Goal: Information Seeking & Learning: Check status

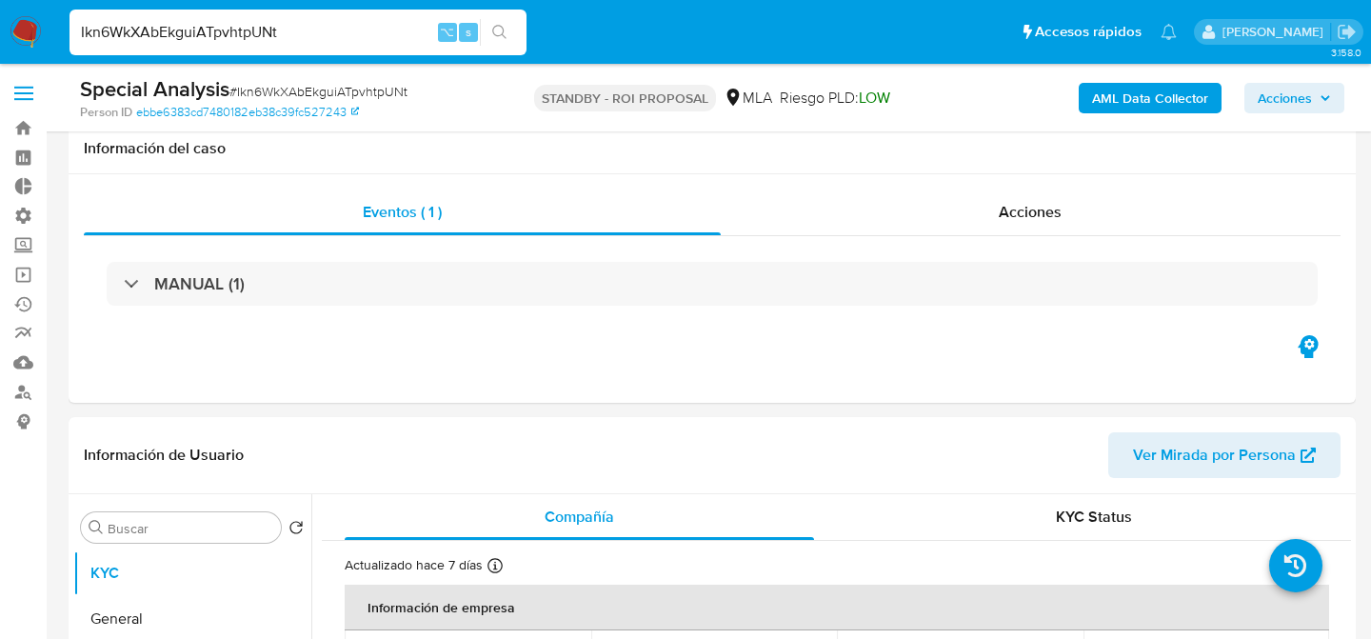
select select "10"
click at [262, 30] on input "Ikn6WkXAbEkguiATpvhtpUNt" at bounding box center [298, 32] width 457 height 25
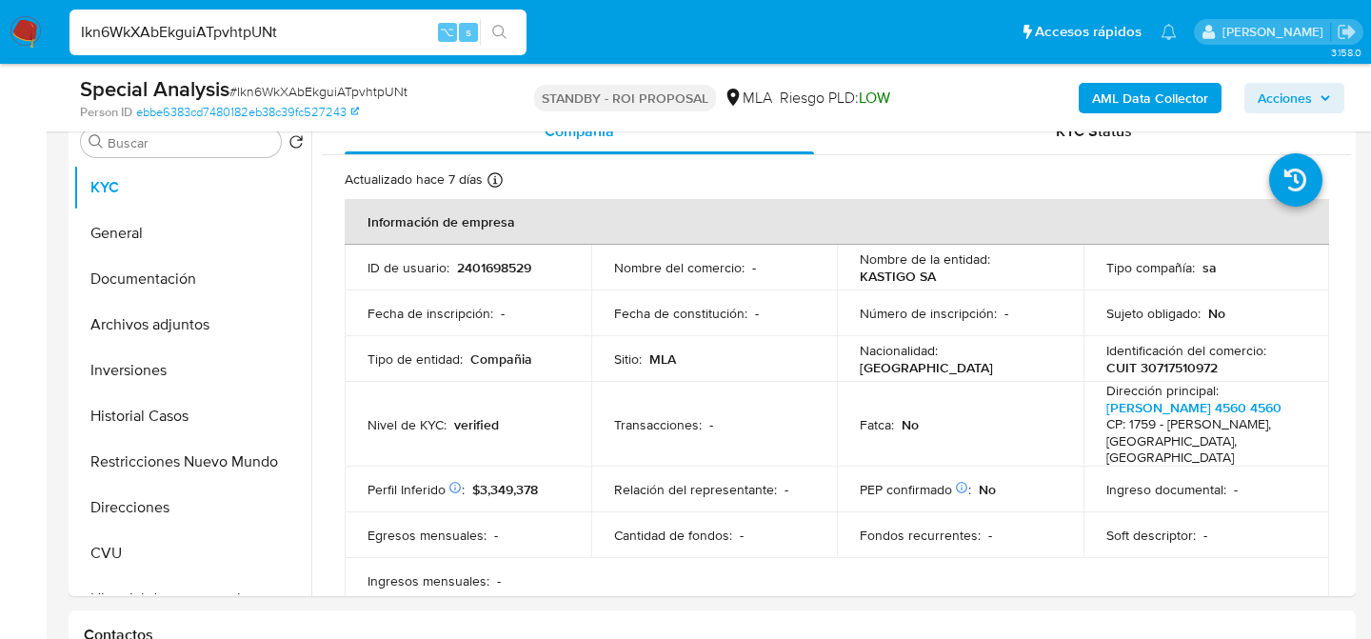
click at [262, 30] on input "Ikn6WkXAbEkguiATpvhtpUNt" at bounding box center [298, 32] width 457 height 25
type input "150056535"
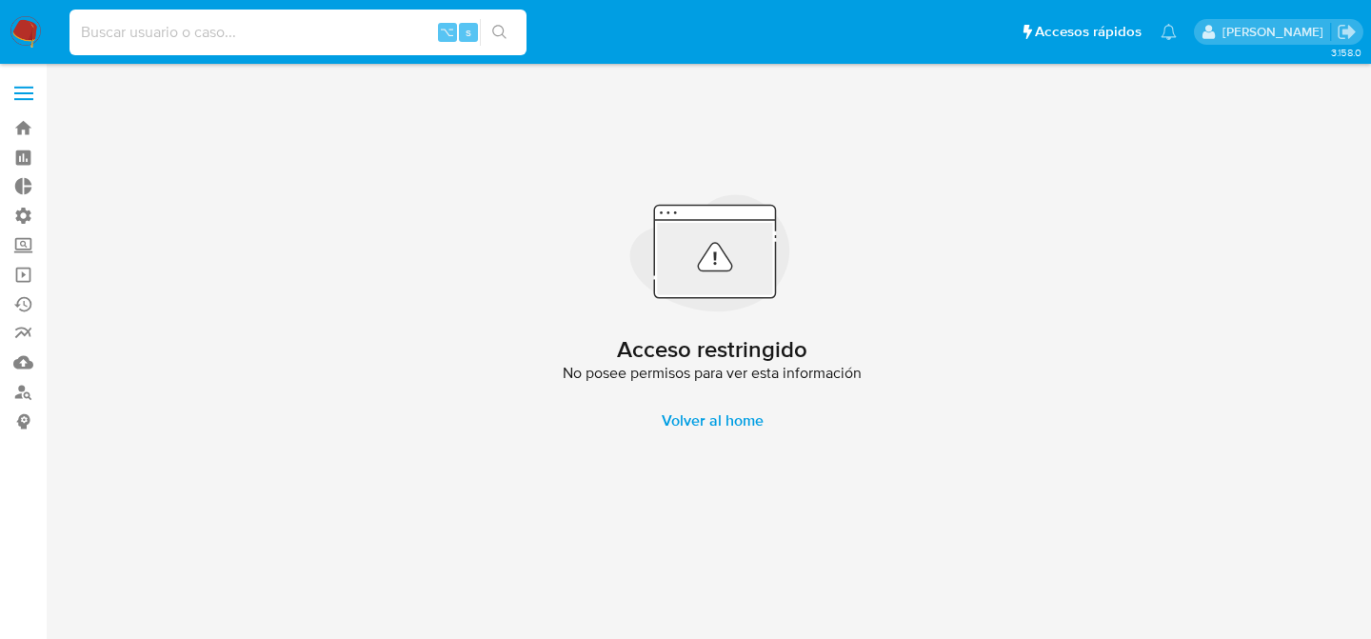
click at [334, 34] on input at bounding box center [298, 32] width 457 height 25
type input "150045435"
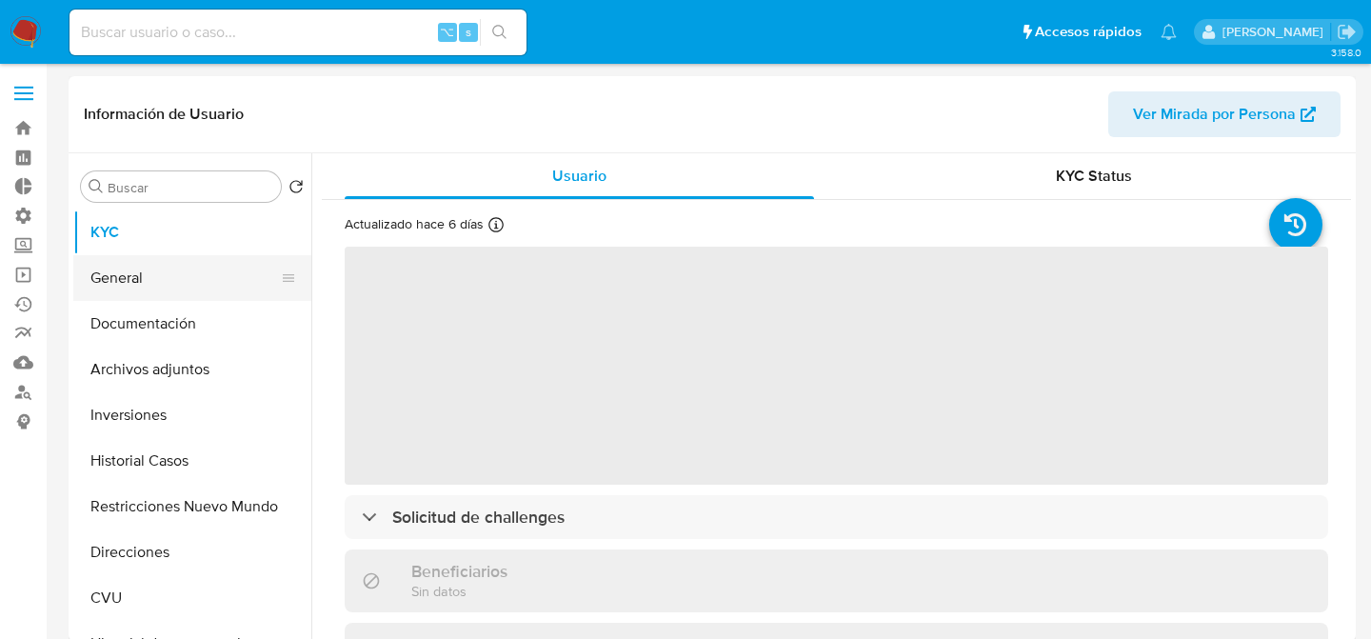
click at [198, 298] on button "General" at bounding box center [184, 278] width 223 height 46
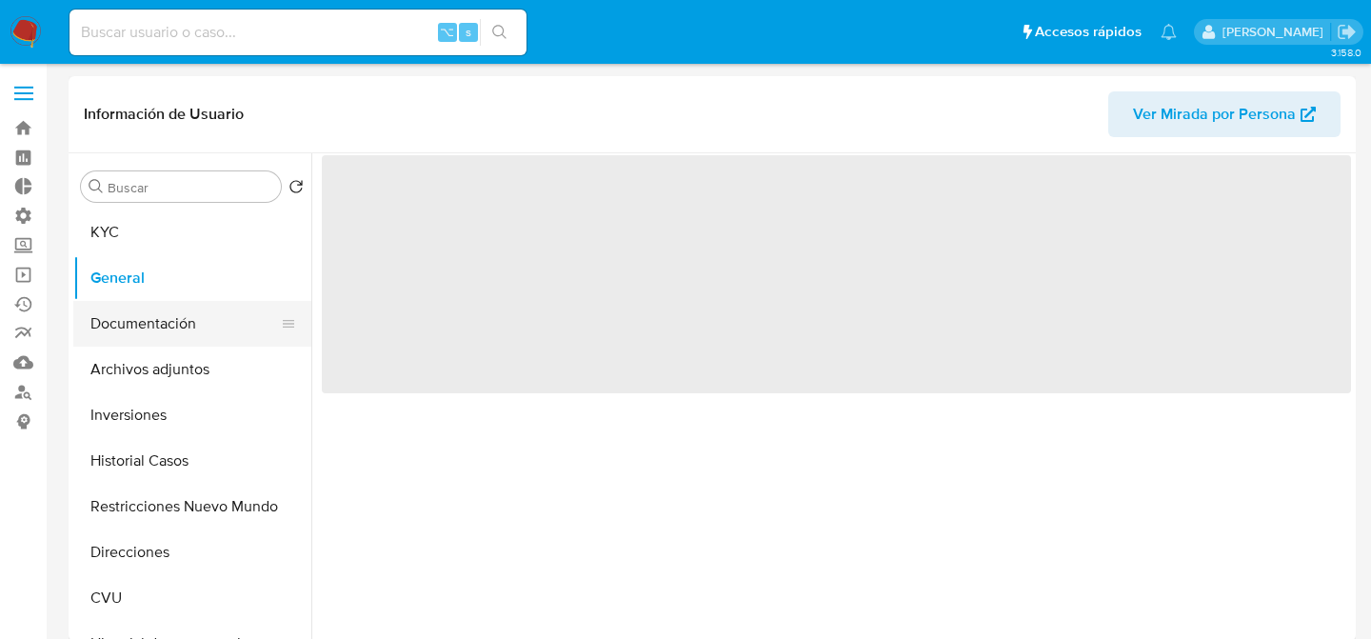
click at [189, 344] on button "Documentación" at bounding box center [184, 324] width 223 height 46
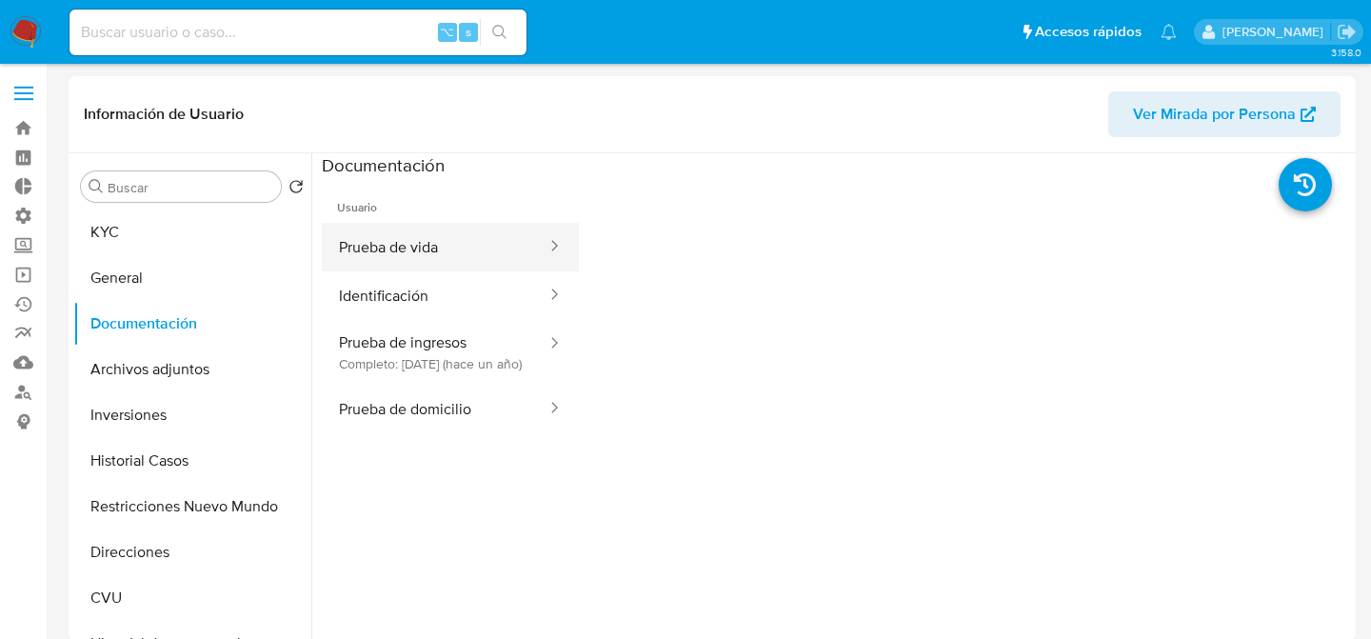
click at [400, 264] on button "Prueba de vida" at bounding box center [435, 247] width 227 height 49
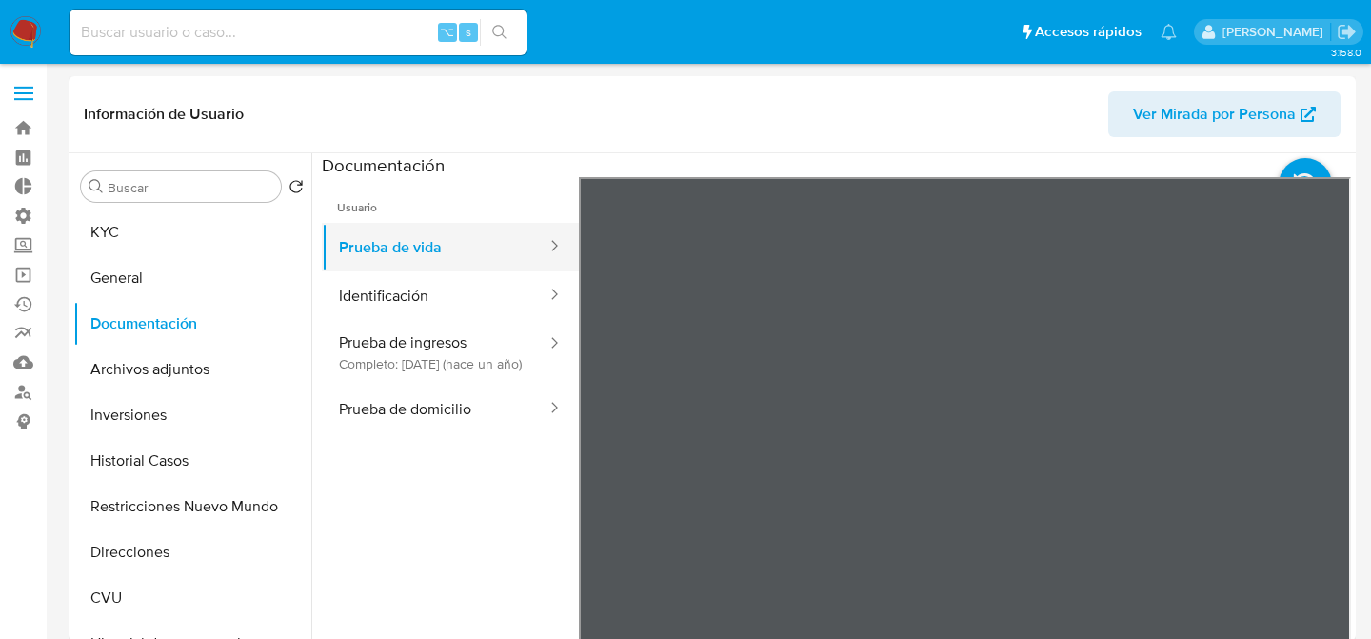
select select "10"
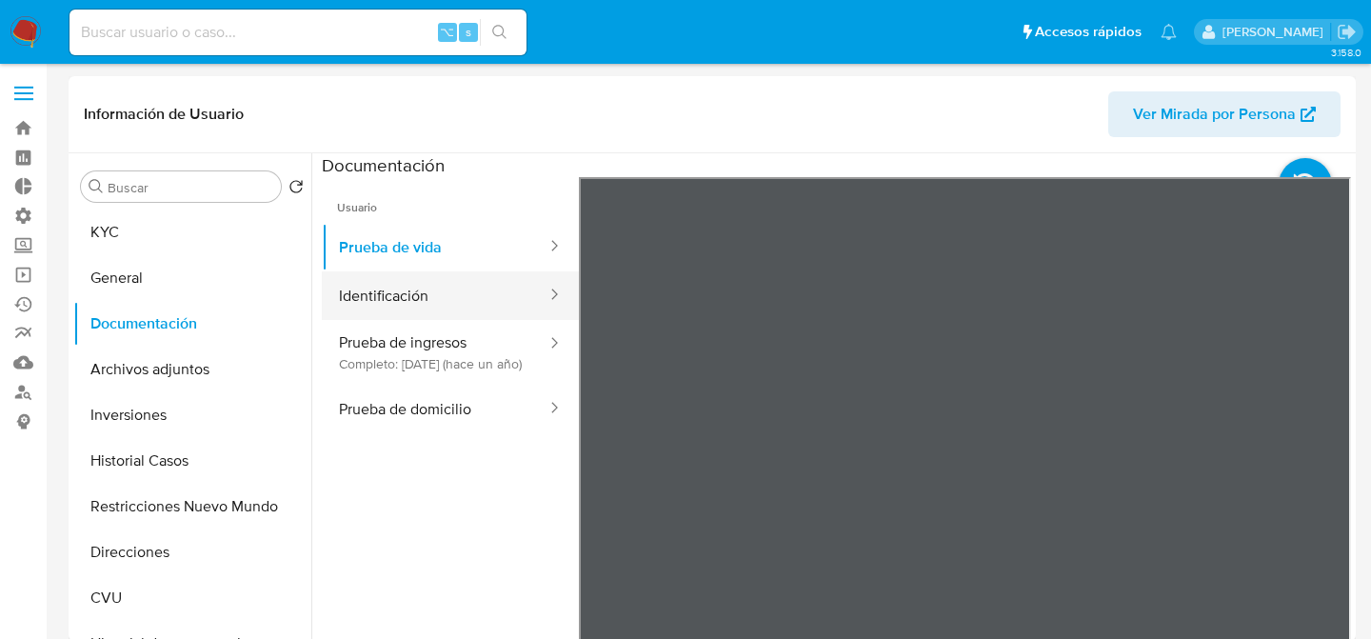
click at [487, 309] on button "Identificación" at bounding box center [435, 295] width 227 height 49
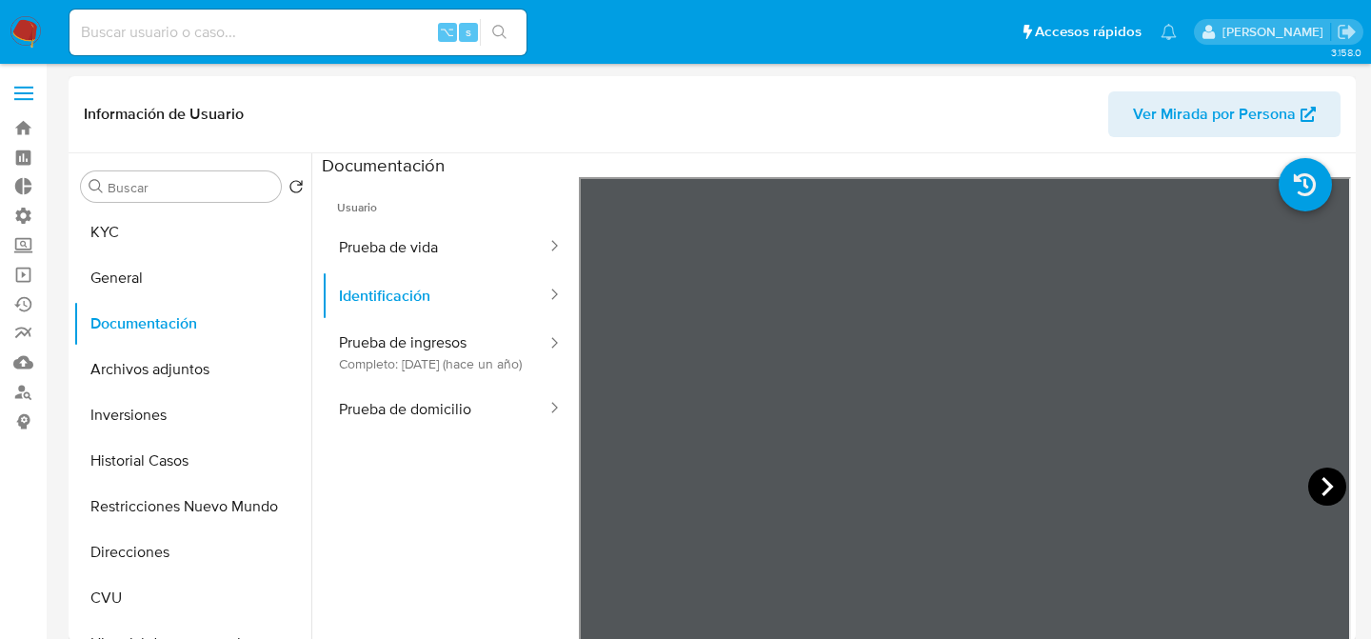
click at [1308, 478] on icon at bounding box center [1327, 487] width 38 height 38
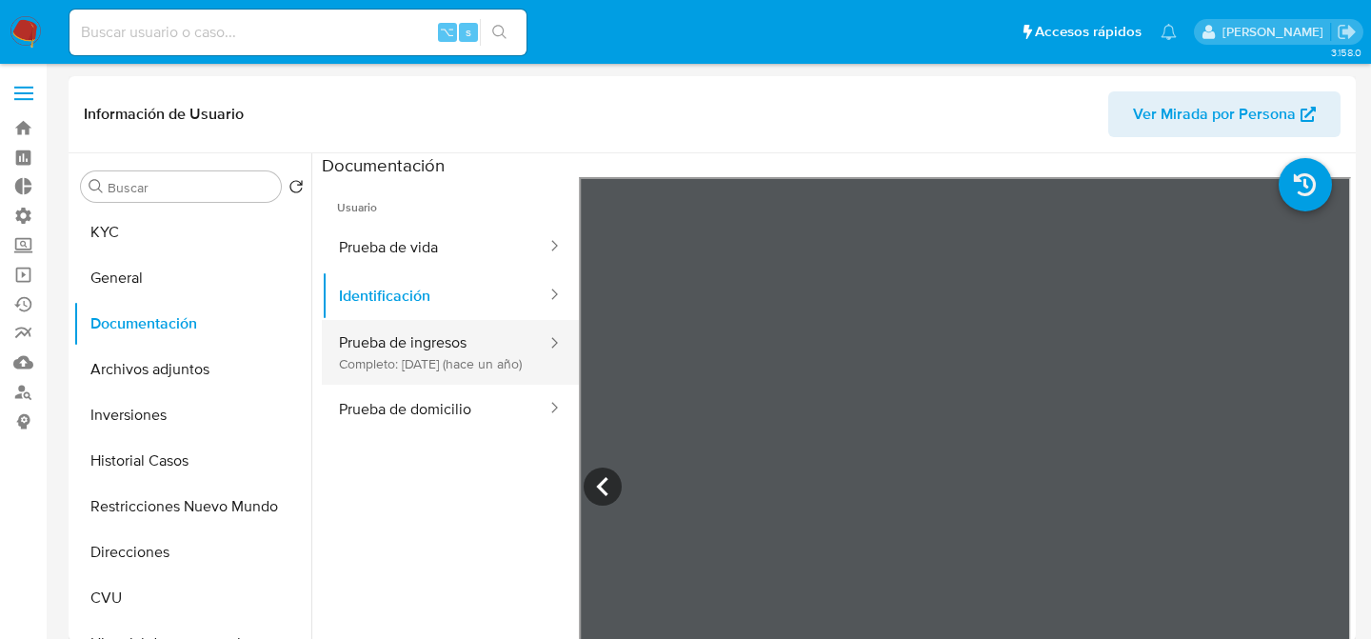
click at [400, 334] on button "Prueba de ingresos Completo: [DATE] (hace un año)" at bounding box center [435, 352] width 227 height 65
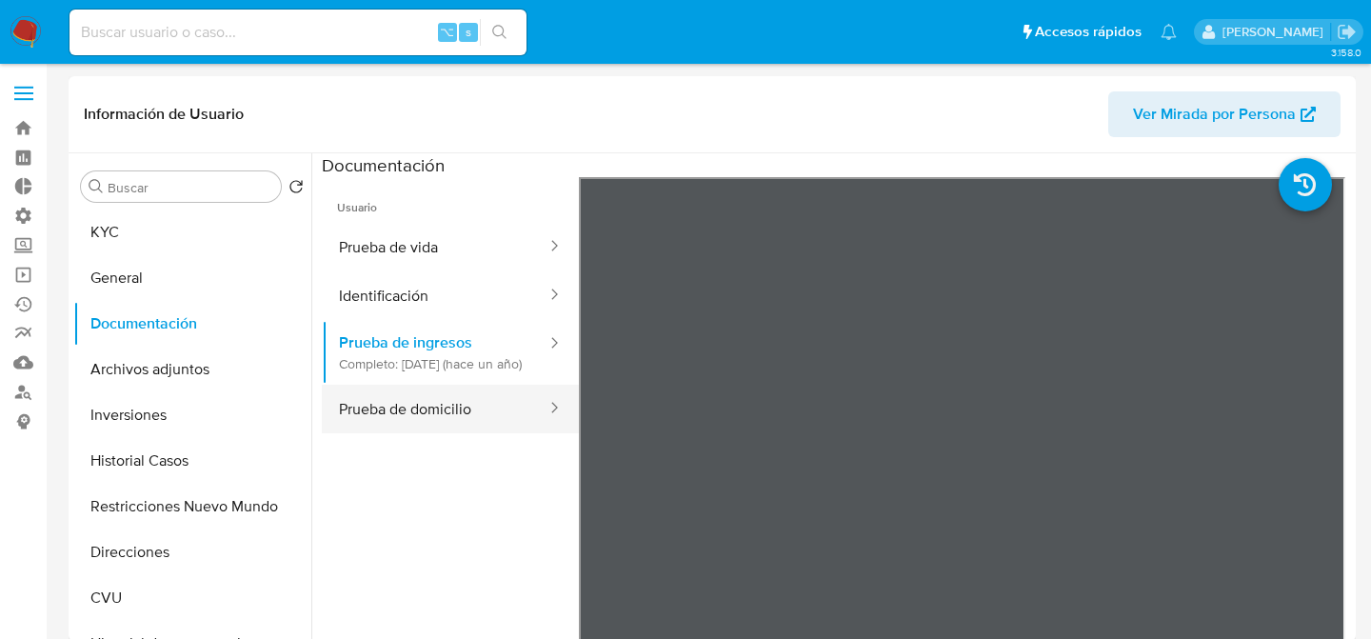
click at [392, 433] on button "Prueba de domicilio" at bounding box center [435, 409] width 227 height 49
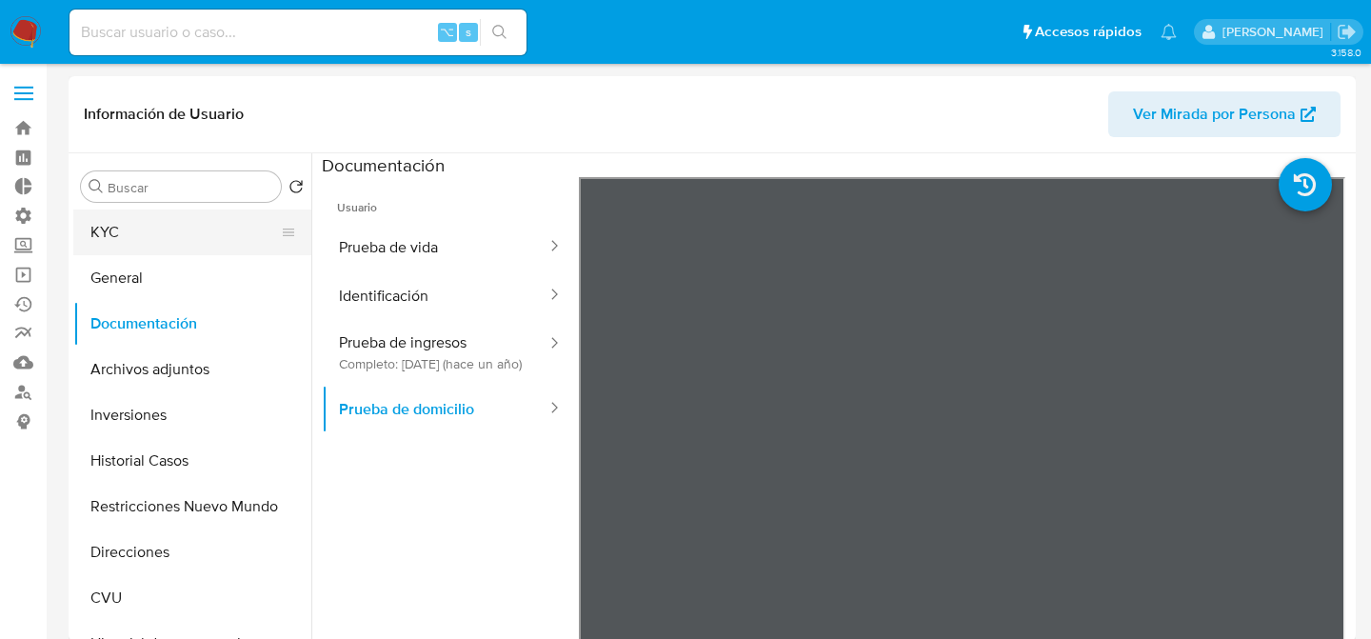
click at [188, 215] on button "KYC" at bounding box center [184, 232] width 223 height 46
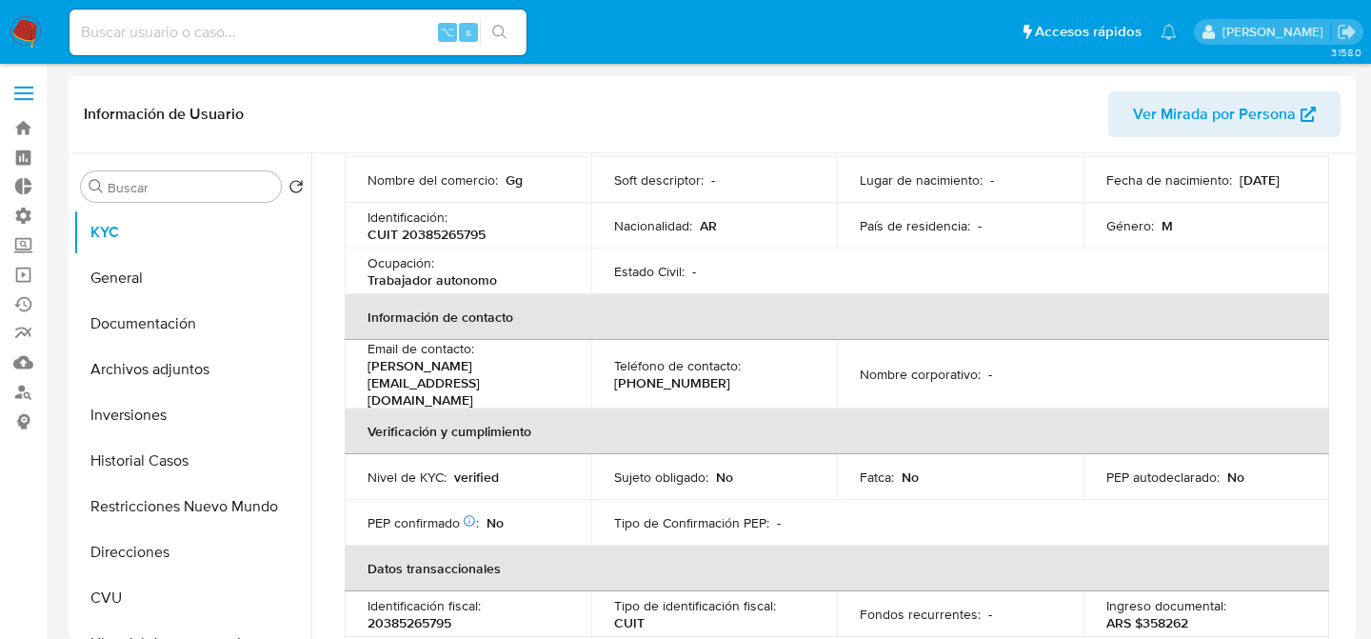
scroll to position [230, 0]
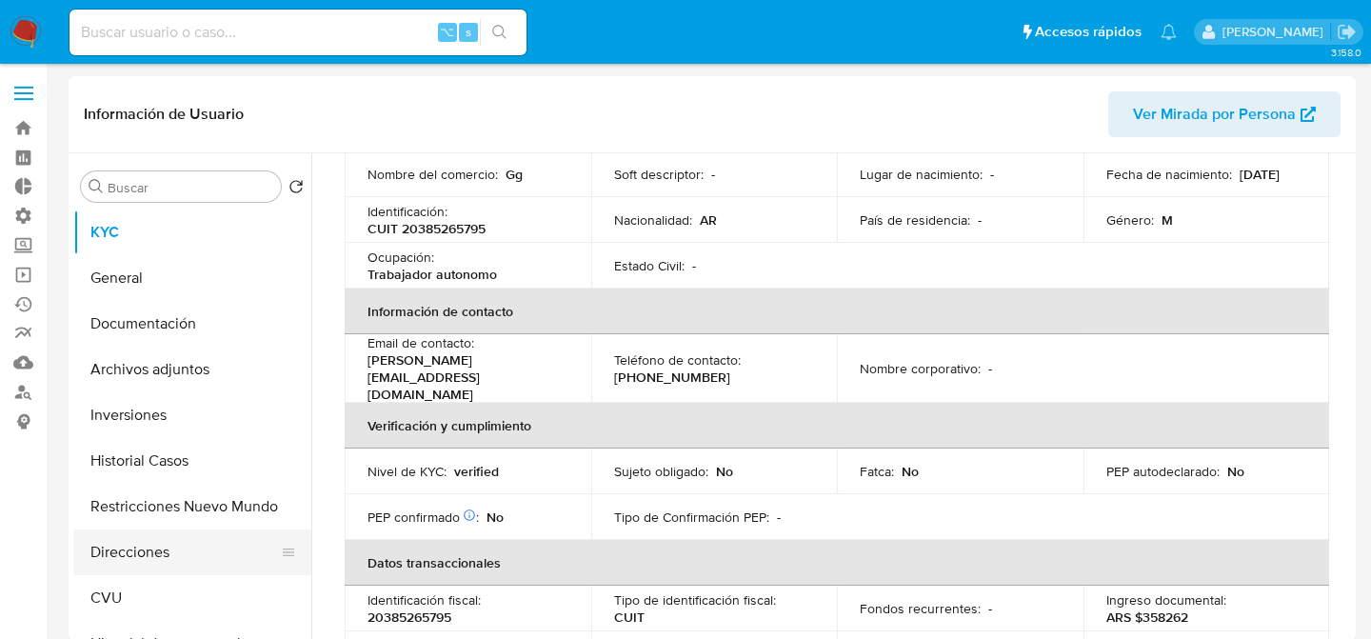
click at [139, 568] on button "Direcciones" at bounding box center [184, 552] width 223 height 46
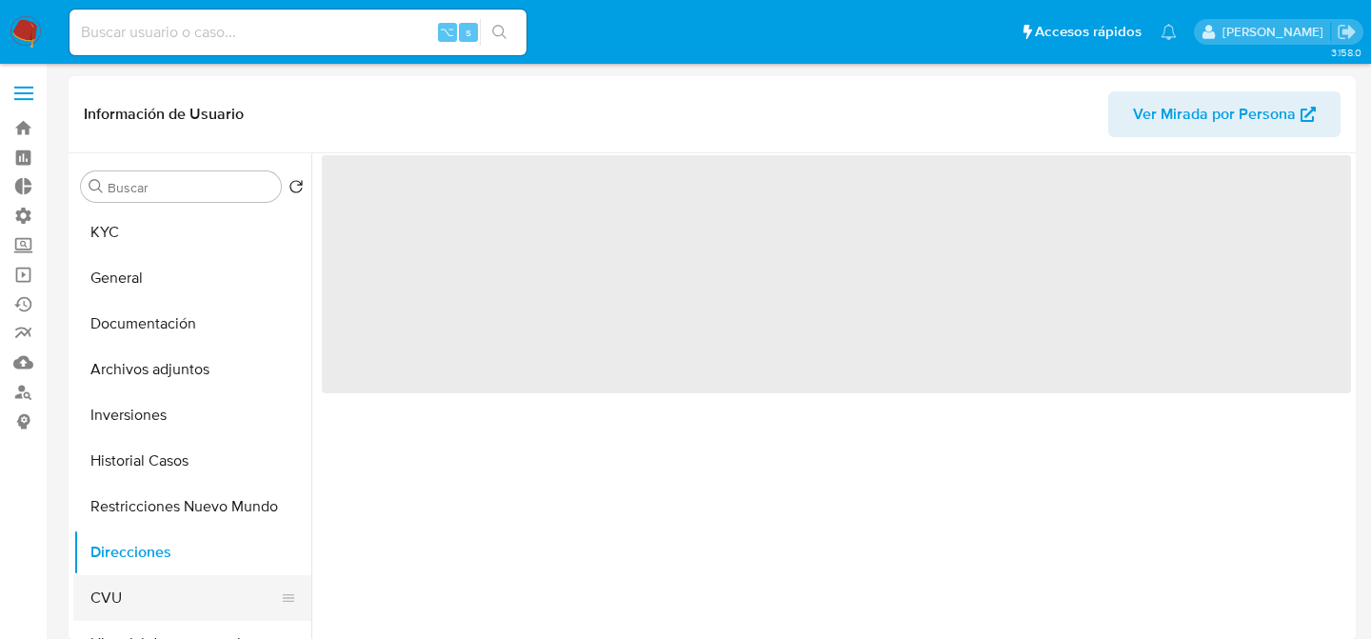
click at [131, 601] on button "CVU" at bounding box center [184, 598] width 223 height 46
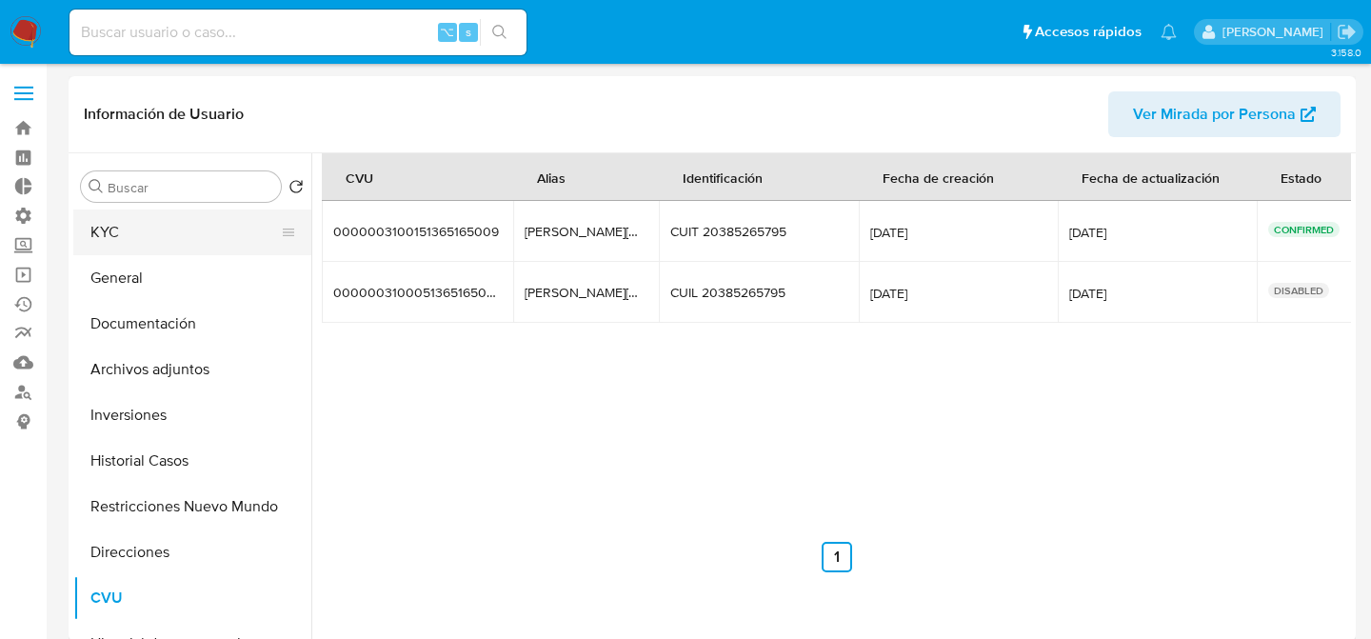
click at [166, 248] on button "KYC" at bounding box center [184, 232] width 223 height 46
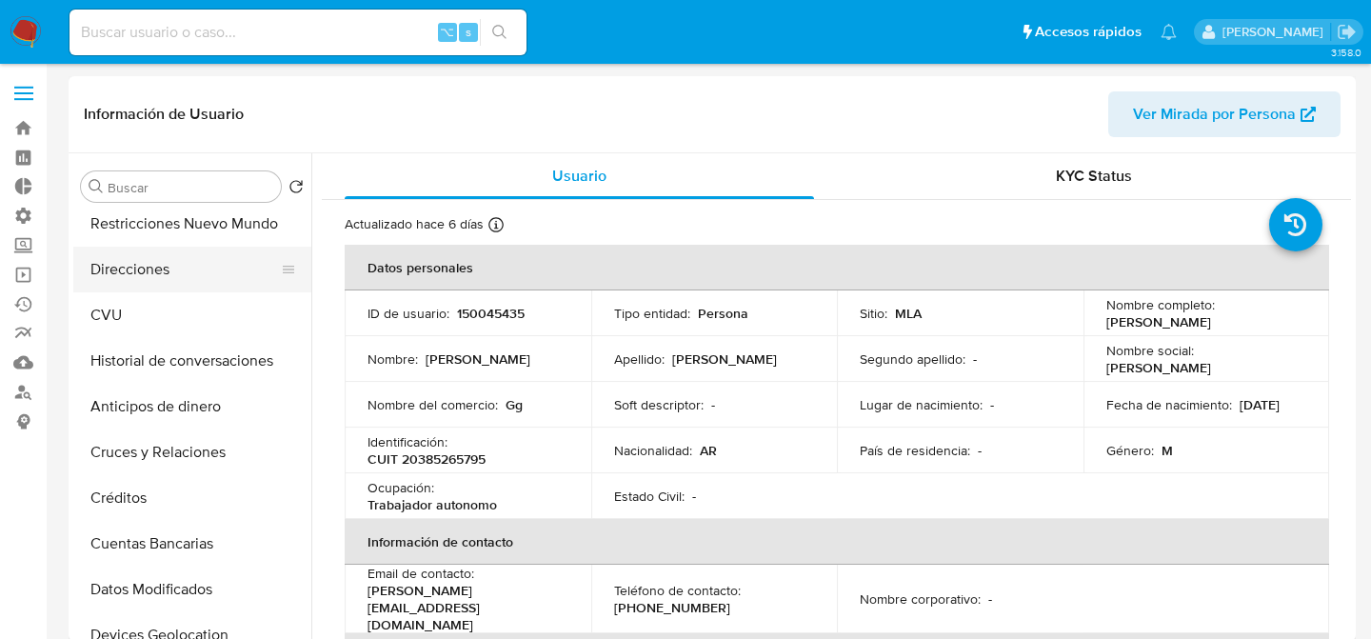
scroll to position [257, 0]
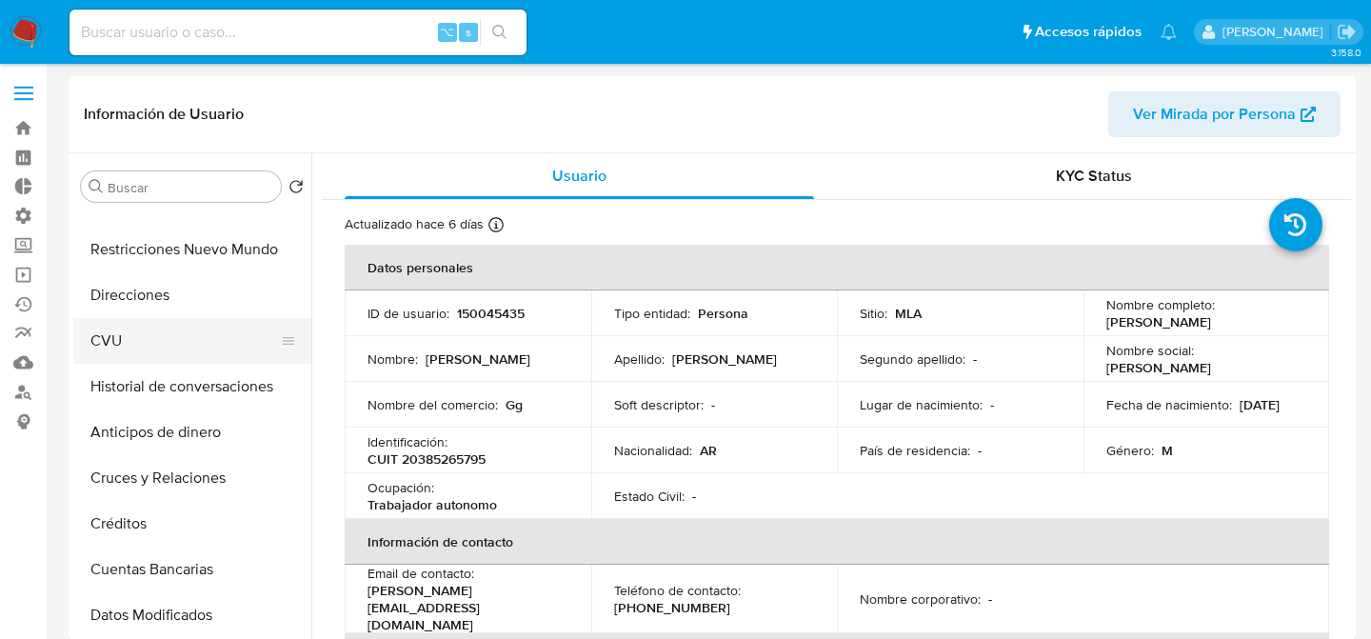
click at [145, 348] on button "CVU" at bounding box center [184, 341] width 223 height 46
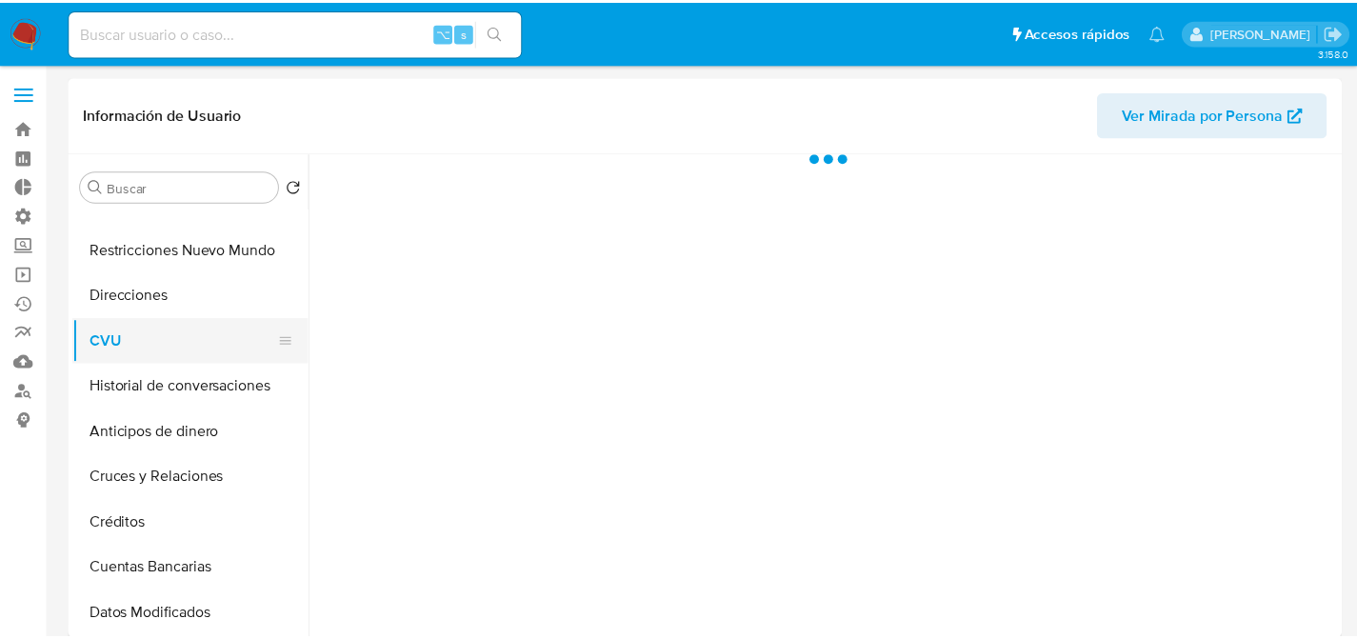
scroll to position [0, 0]
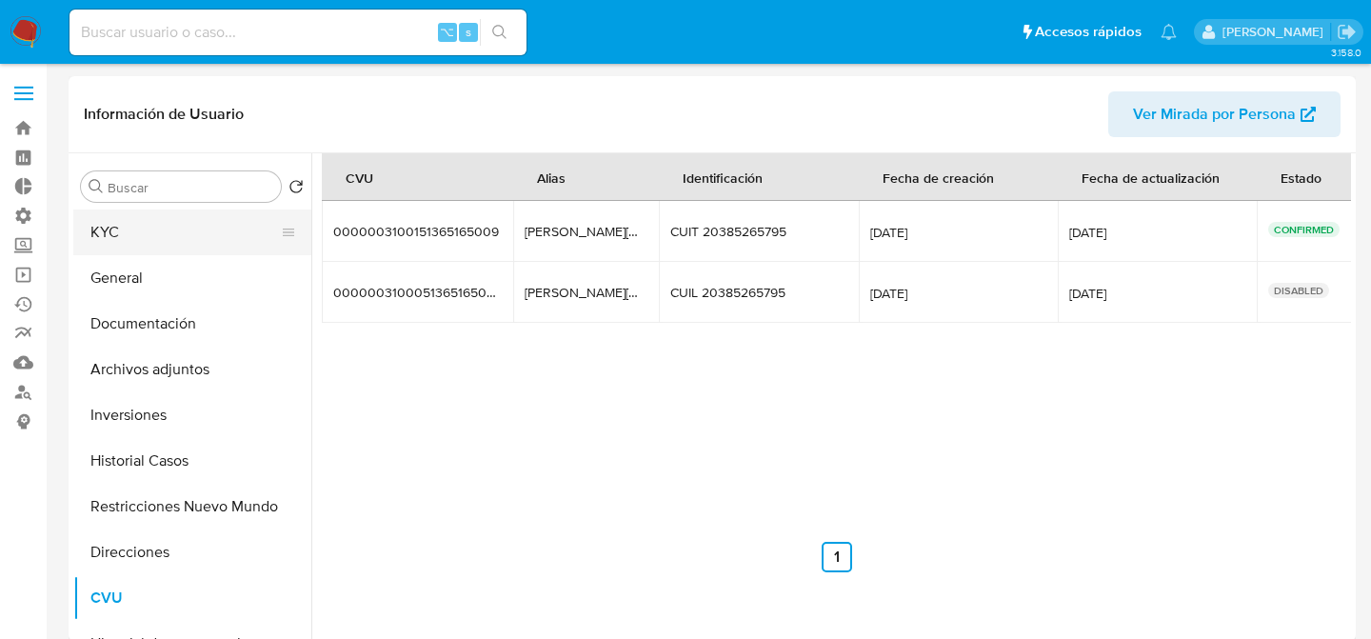
click at [116, 251] on button "KYC" at bounding box center [184, 232] width 223 height 46
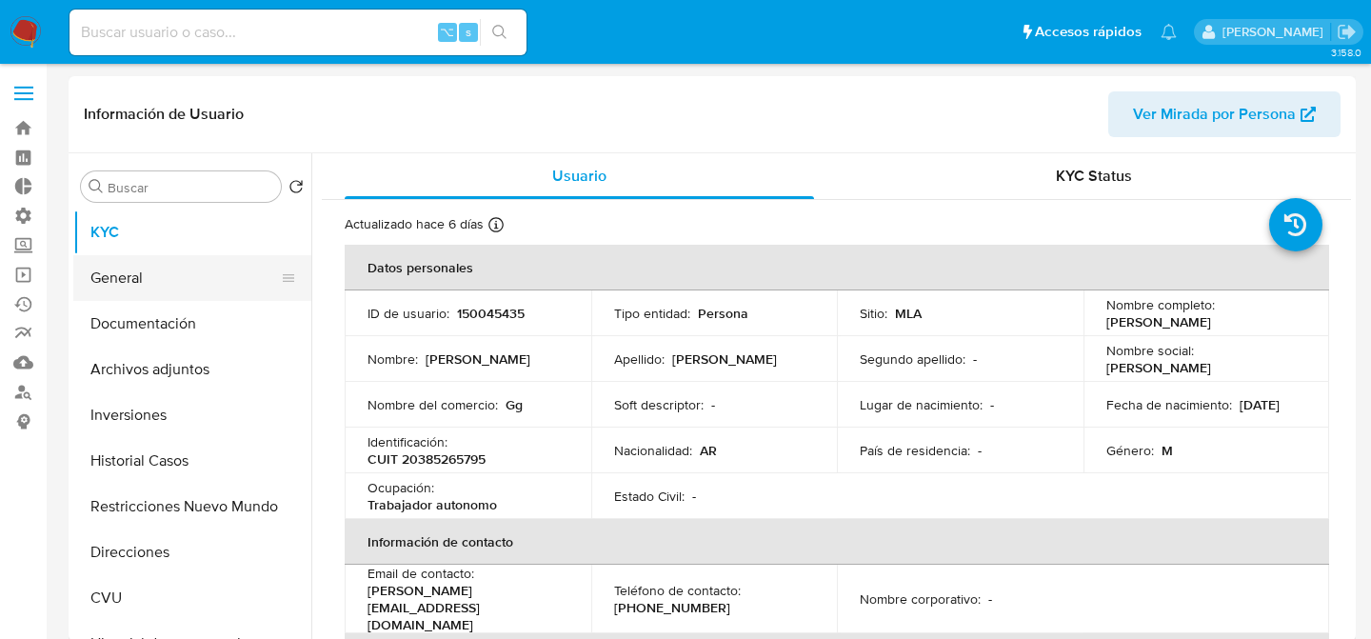
click at [192, 270] on button "General" at bounding box center [184, 278] width 223 height 46
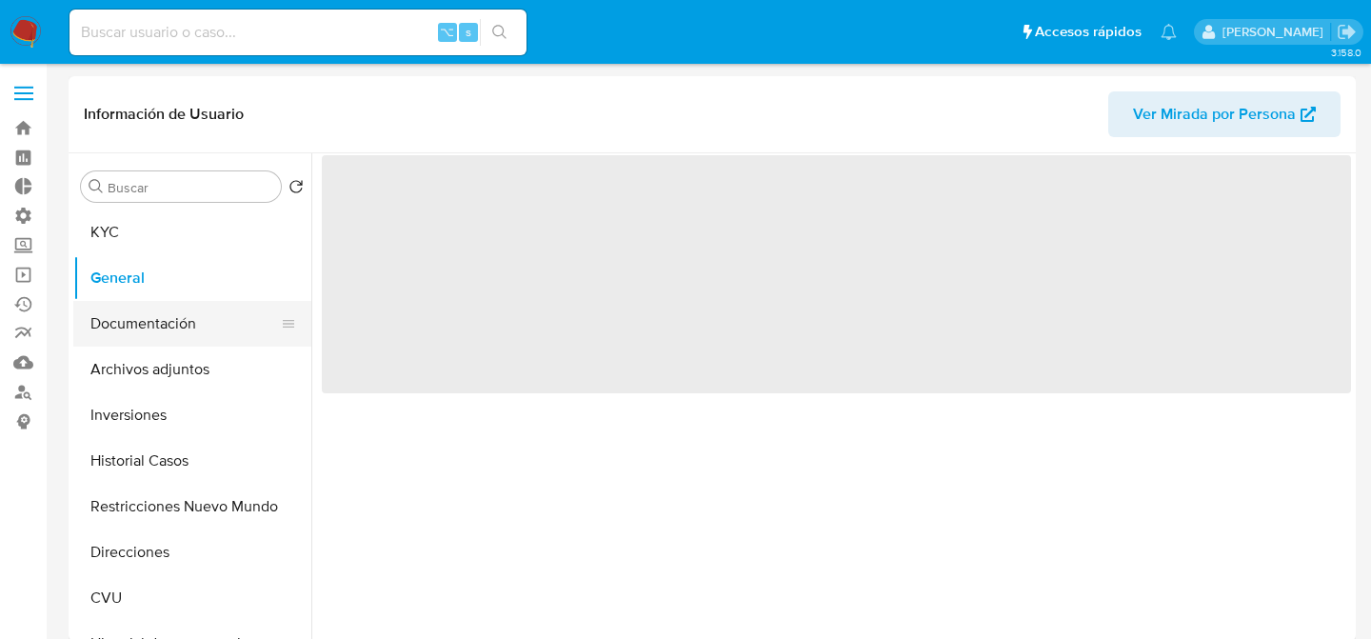
click at [184, 344] on button "Documentación" at bounding box center [184, 324] width 223 height 46
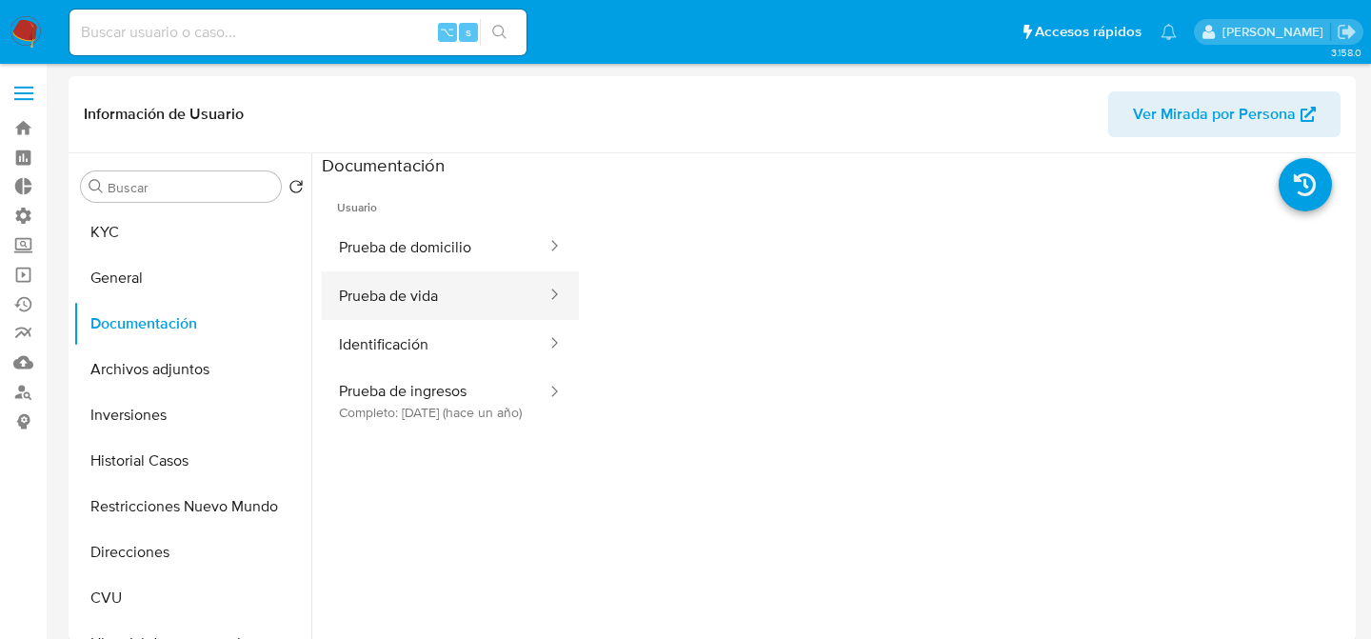
click at [347, 295] on button "Prueba de vida" at bounding box center [435, 295] width 227 height 49
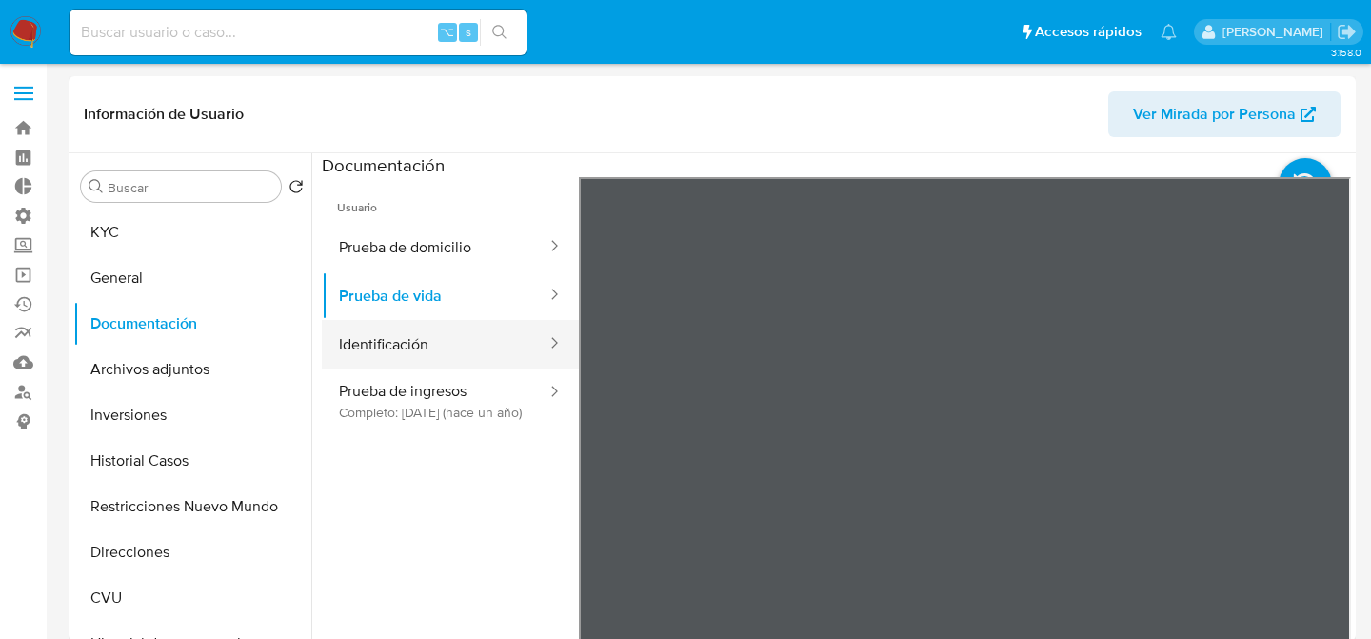
click at [401, 347] on button "Identificación" at bounding box center [435, 344] width 227 height 49
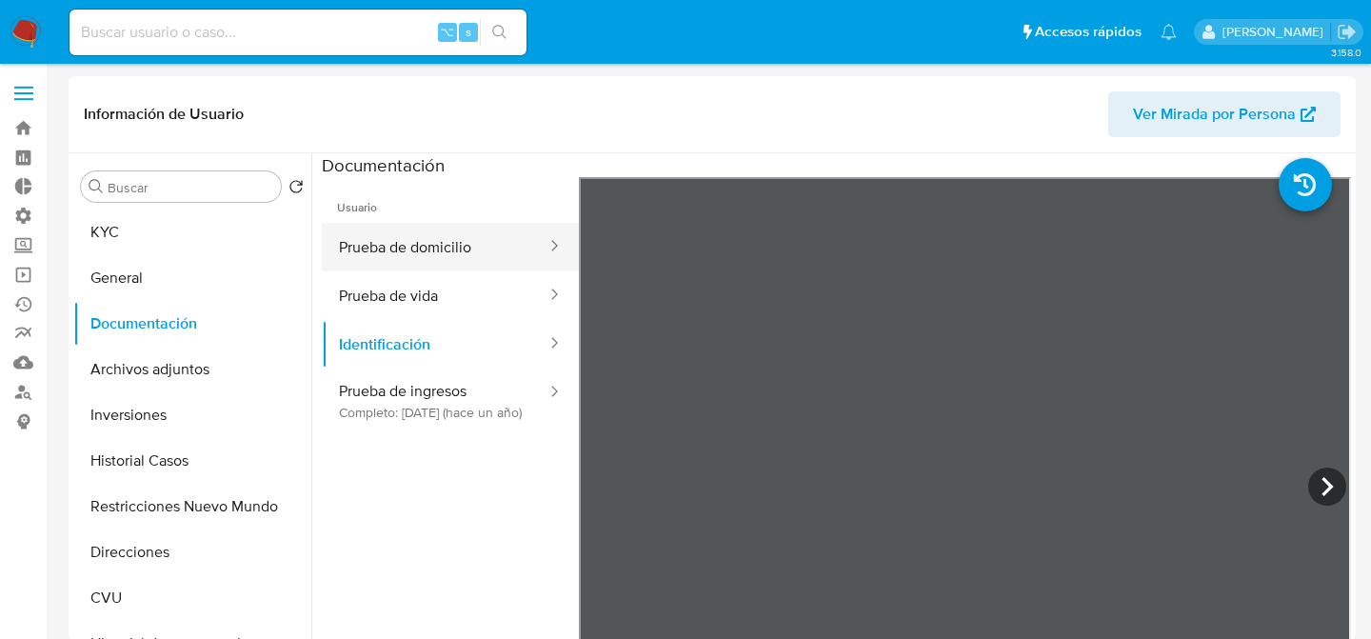
click at [388, 256] on button "Prueba de domicilio" at bounding box center [435, 247] width 227 height 49
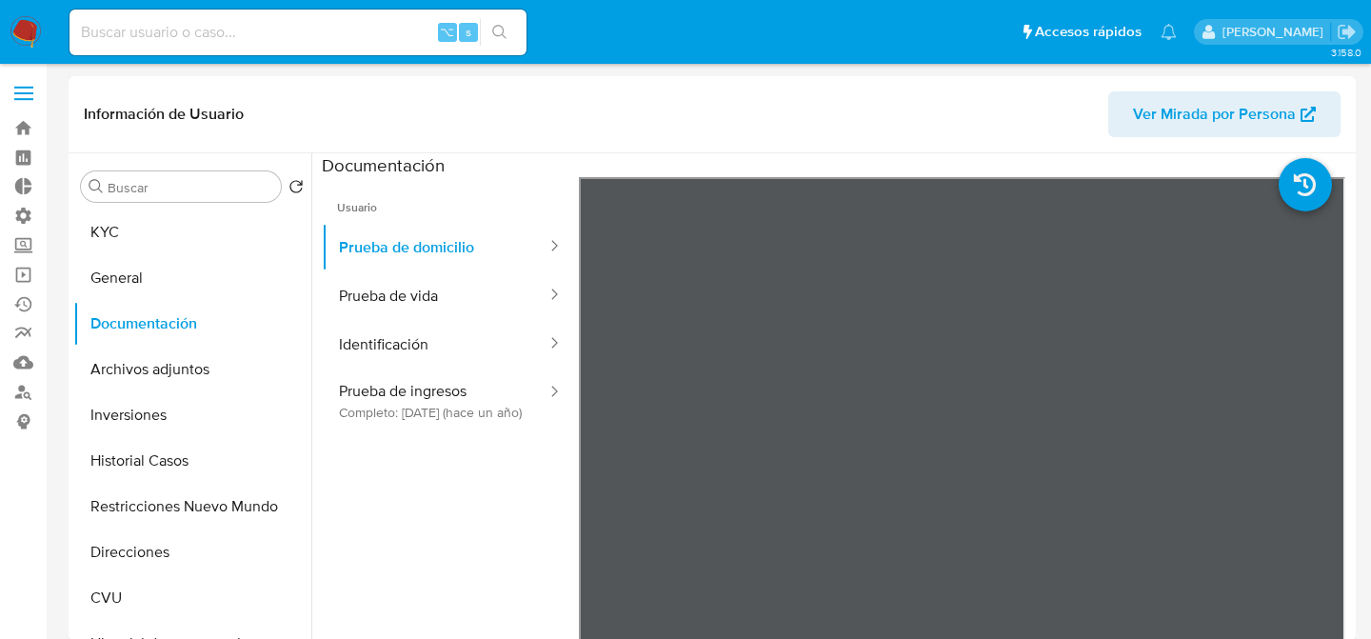
click at [776, 99] on header "Información de Usuario Ver Mirada por Persona" at bounding box center [712, 114] width 1257 height 46
click at [711, 139] on div "Información de Usuario Ver Mirada por Persona" at bounding box center [712, 114] width 1287 height 77
click at [214, 261] on button "General" at bounding box center [184, 278] width 223 height 46
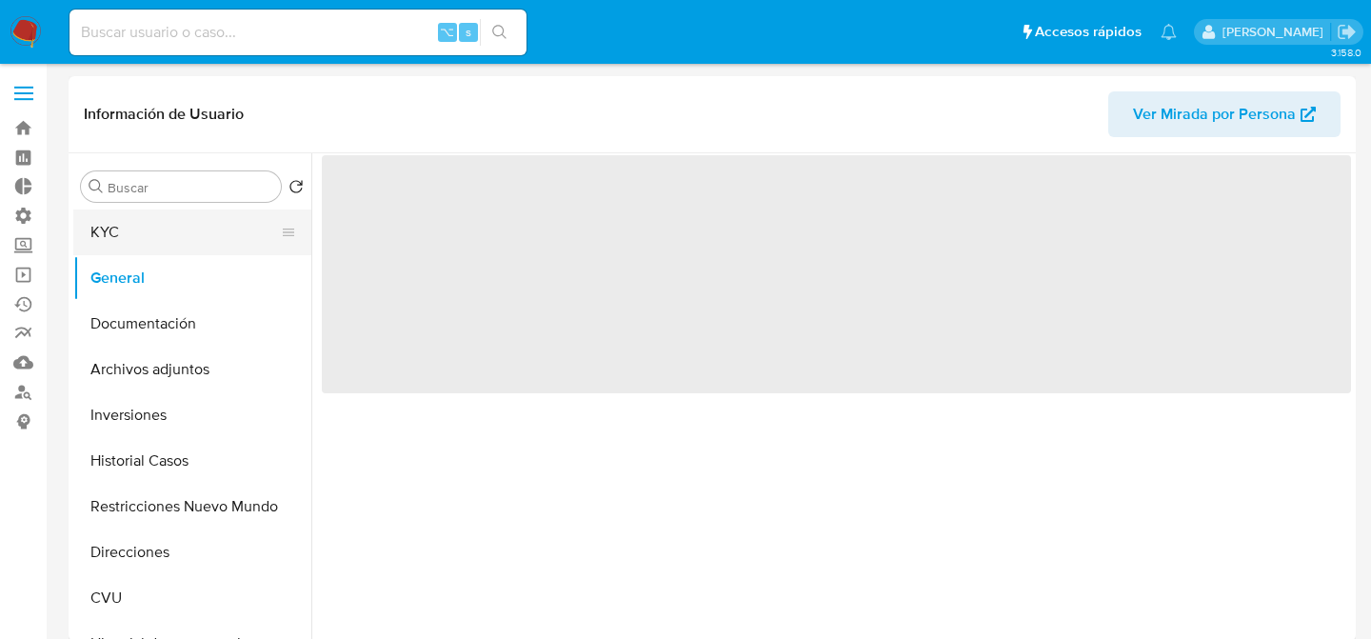
click at [162, 217] on button "KYC" at bounding box center [184, 232] width 223 height 46
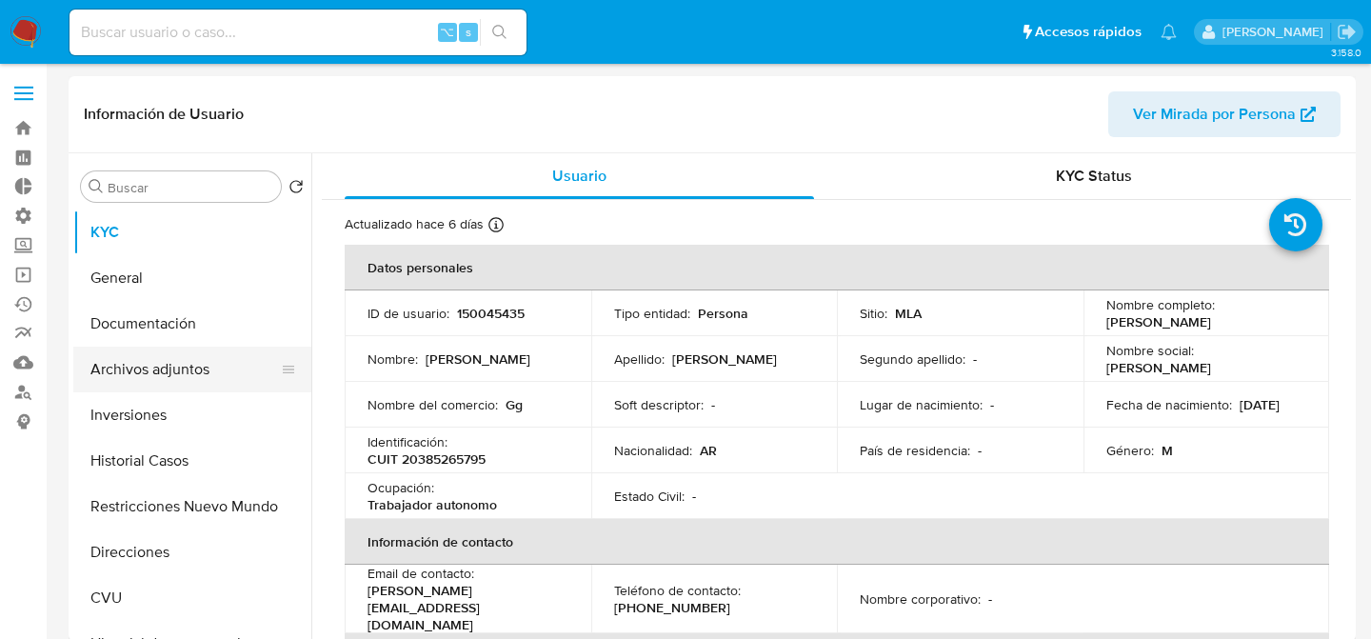
click at [142, 374] on button "Archivos adjuntos" at bounding box center [184, 370] width 223 height 46
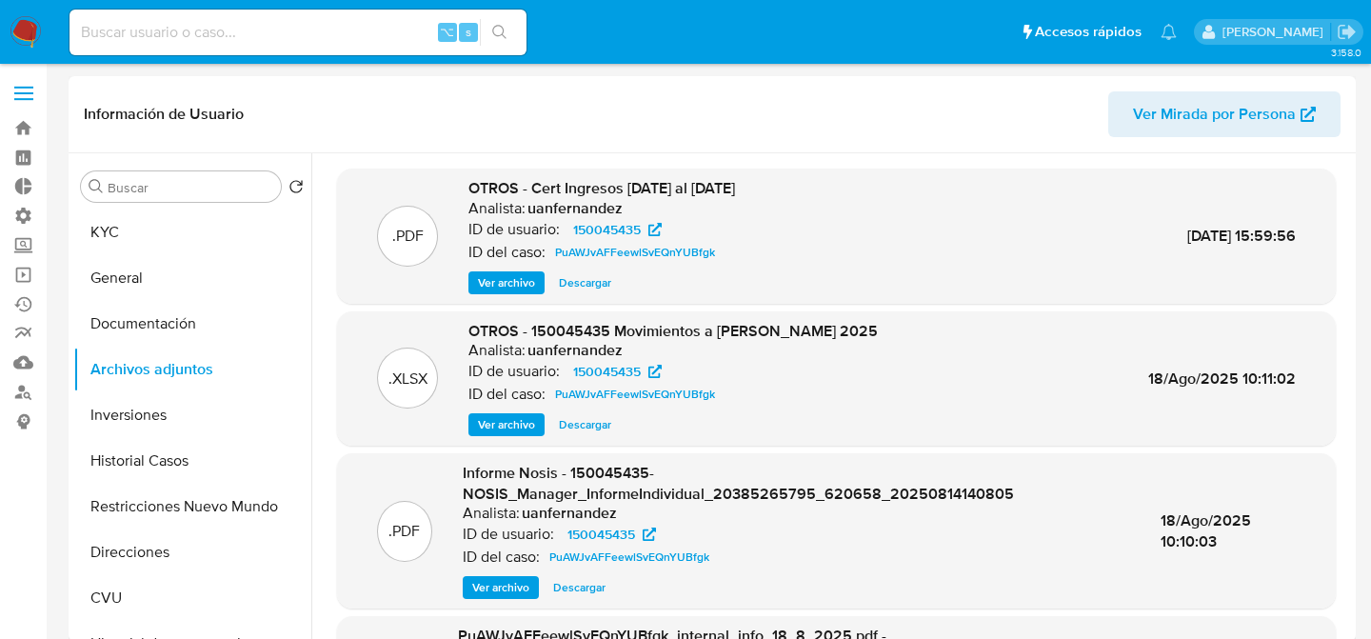
click at [499, 284] on span "Ver archivo" at bounding box center [506, 282] width 57 height 19
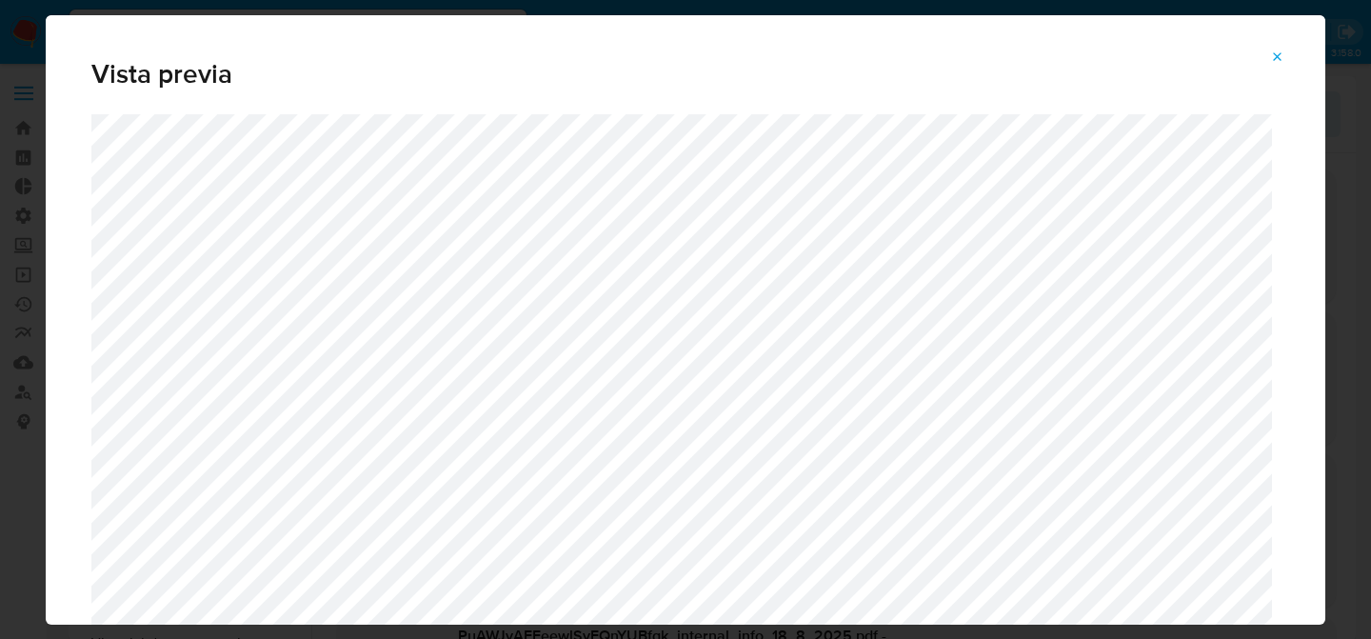
click at [1279, 66] on span "Attachment preview" at bounding box center [1277, 57] width 15 height 27
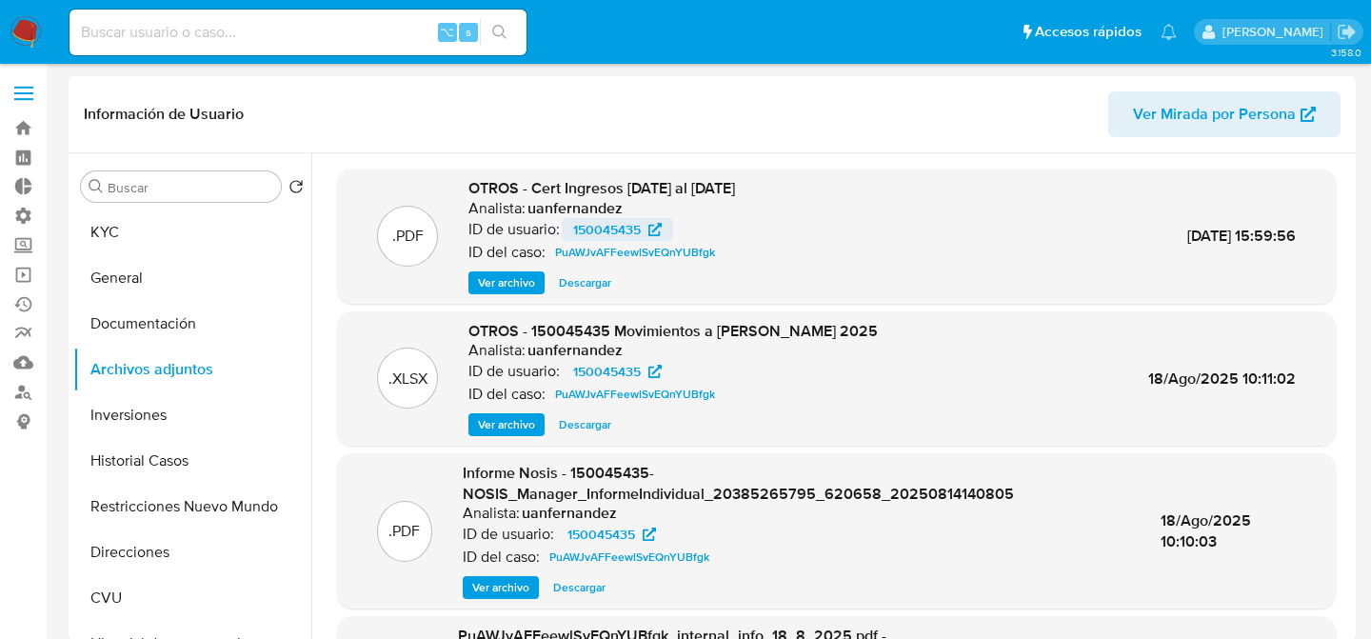
click at [647, 226] on span "150045435" at bounding box center [617, 229] width 89 height 23
click at [176, 223] on button "KYC" at bounding box center [184, 232] width 223 height 46
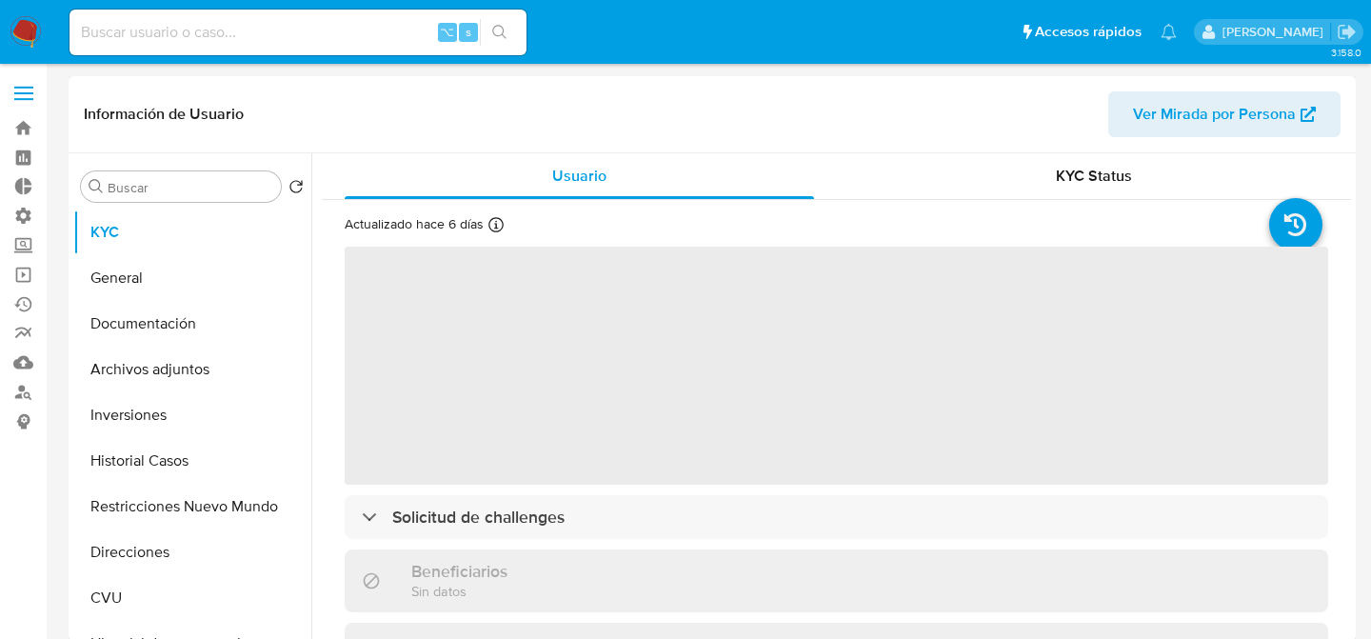
click at [688, 105] on header "Información de Usuario Ver Mirada por Persona" at bounding box center [712, 114] width 1257 height 46
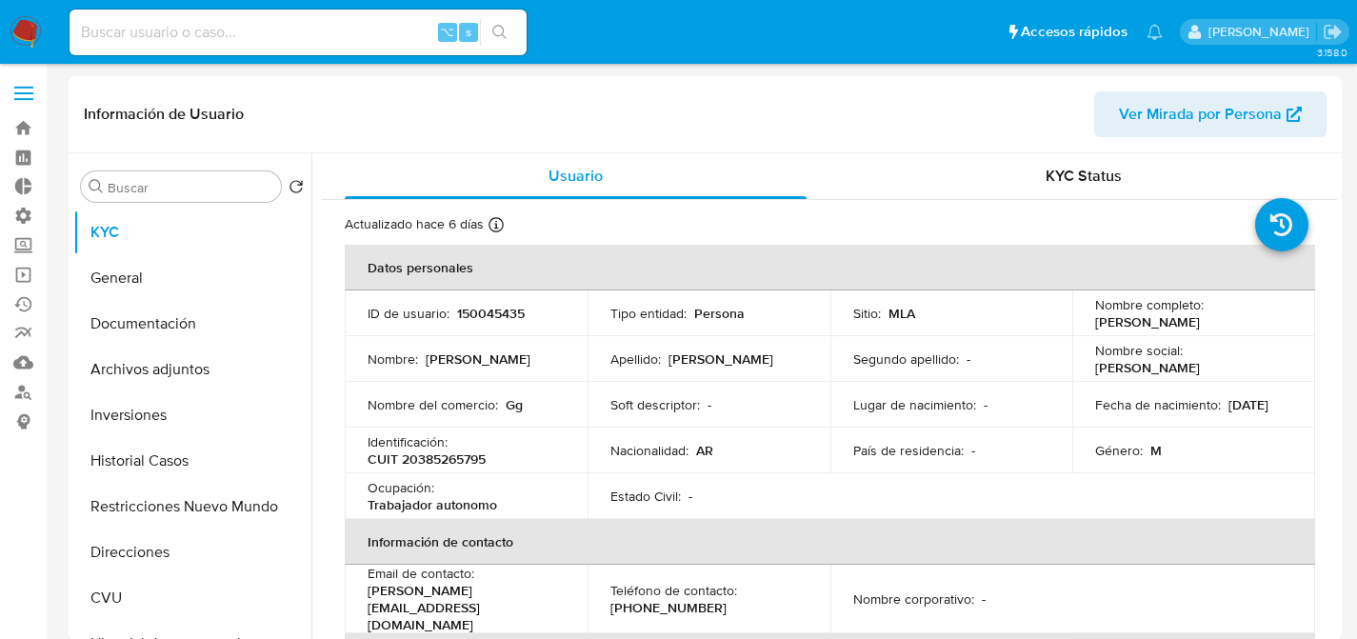
drag, startPoint x: 318, startPoint y: 36, endPoint x: 332, endPoint y: 32, distance: 14.8
click at [319, 36] on input at bounding box center [298, 32] width 457 height 25
paste input "GpubklcWhMObuM70bxWwiTro"
type input "GpubklcWhMObuM70bxWwiTro"
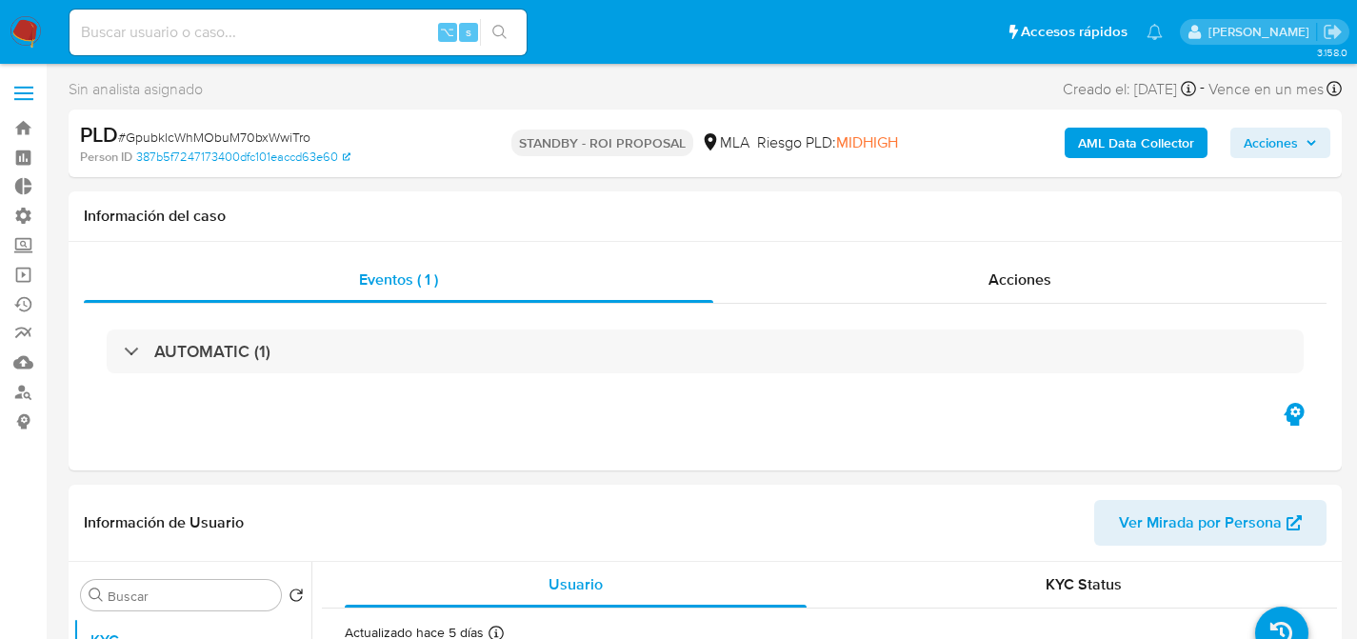
select select "10"
